Goal: Transaction & Acquisition: Purchase product/service

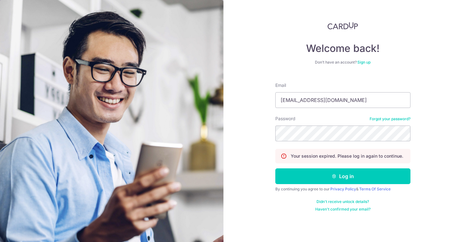
type input "[EMAIL_ADDRESS][DOMAIN_NAME]"
click at [342, 176] on button "Log in" at bounding box center [342, 176] width 135 height 16
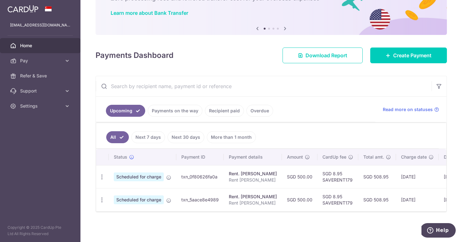
scroll to position [46, 0]
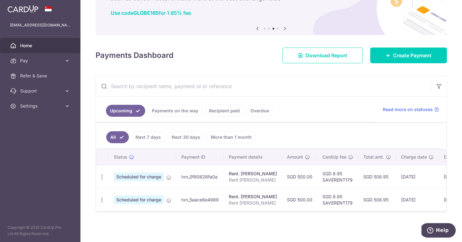
click at [106, 71] on div "× Pause Schedule Pause all future payments in this series Pause just this one p…" at bounding box center [270, 121] width 381 height 242
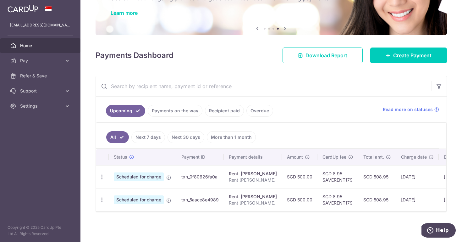
click at [263, 69] on div "× Pause Schedule Pause all future payments in this series Pause just this one p…" at bounding box center [270, 121] width 381 height 242
click at [50, 58] on span "Pay" at bounding box center [40, 60] width 41 height 6
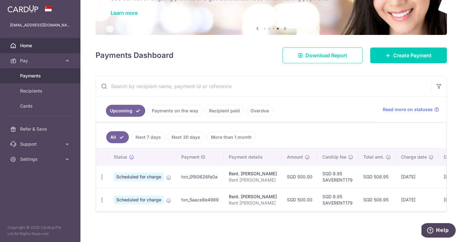
click at [46, 73] on span "Payments" at bounding box center [40, 76] width 41 height 6
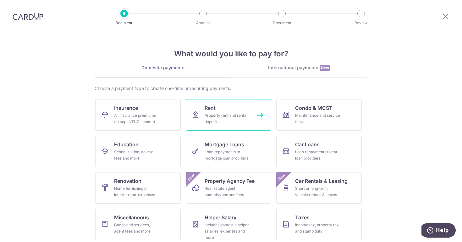
click at [219, 121] on div "Property rent and rental deposits" at bounding box center [226, 118] width 45 height 13
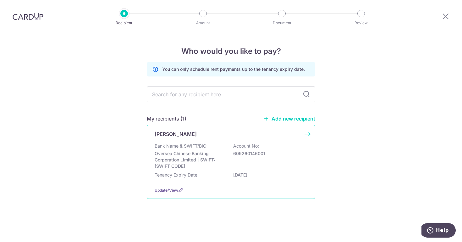
click at [204, 144] on p "Bank Name & SWIFT/BIC:" at bounding box center [181, 146] width 53 height 6
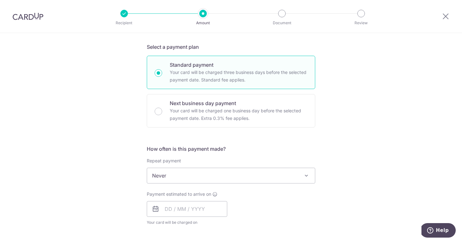
scroll to position [147, 0]
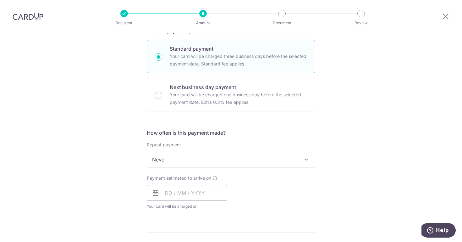
click at [204, 158] on span "Never" at bounding box center [231, 159] width 168 height 15
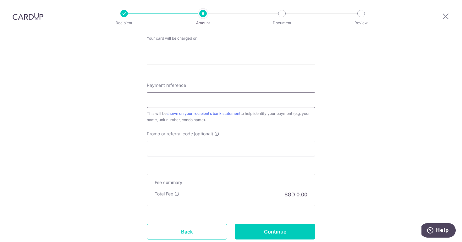
scroll to position [330, 0]
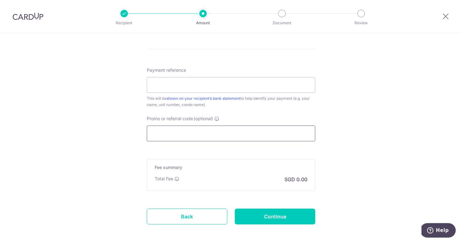
click at [176, 137] on input "Promo or referral code (optional)" at bounding box center [231, 133] width 168 height 16
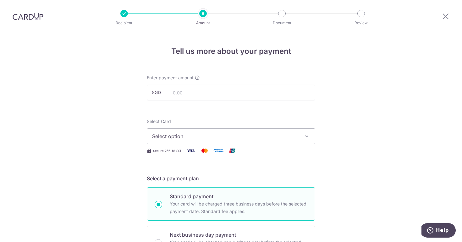
scroll to position [0, 0]
click at [171, 137] on span "Select option" at bounding box center [225, 136] width 146 height 8
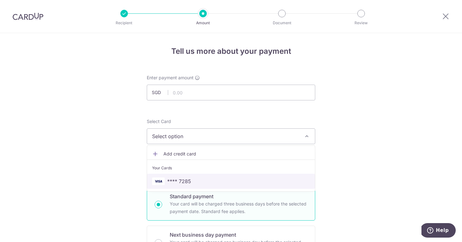
click at [174, 177] on span "**** 7285" at bounding box center [179, 181] width 24 height 8
